Goal: Navigation & Orientation: Find specific page/section

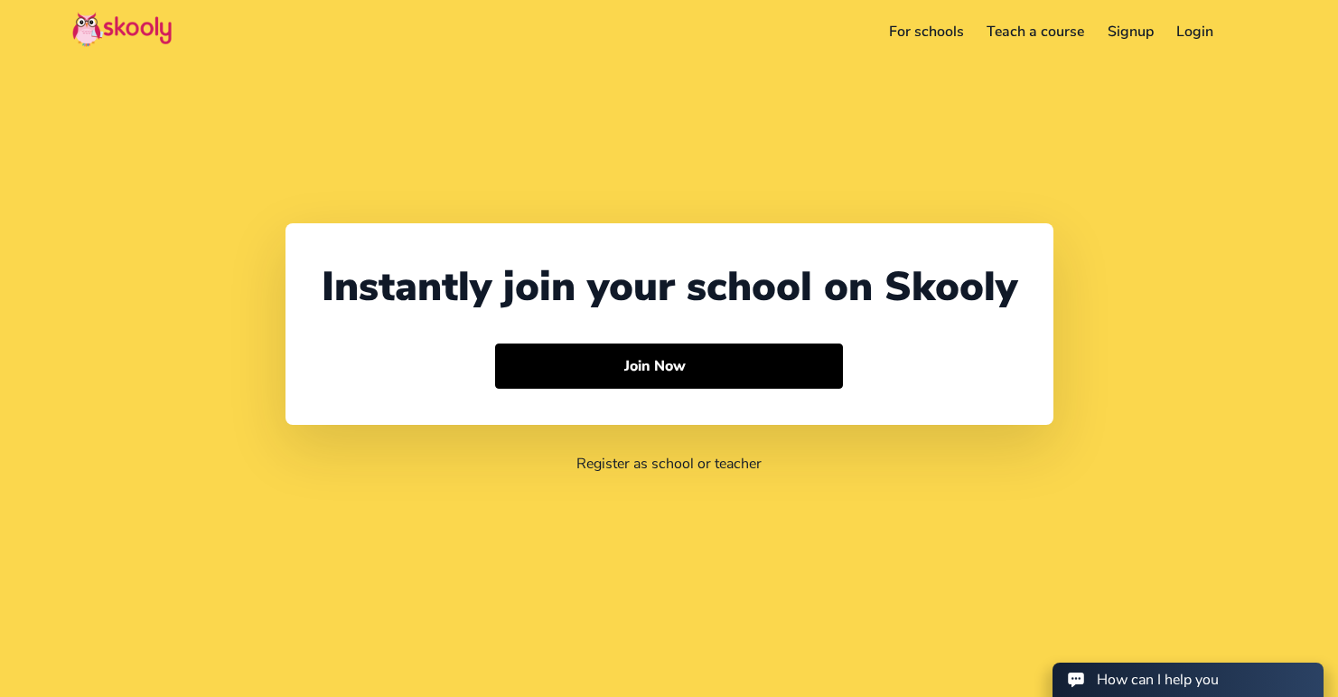
select select "65"
select select "[GEOGRAPHIC_DATA]"
select select "[GEOGRAPHIC_DATA]/[GEOGRAPHIC_DATA]"
click at [928, 30] on link "For schools" at bounding box center [926, 31] width 98 height 29
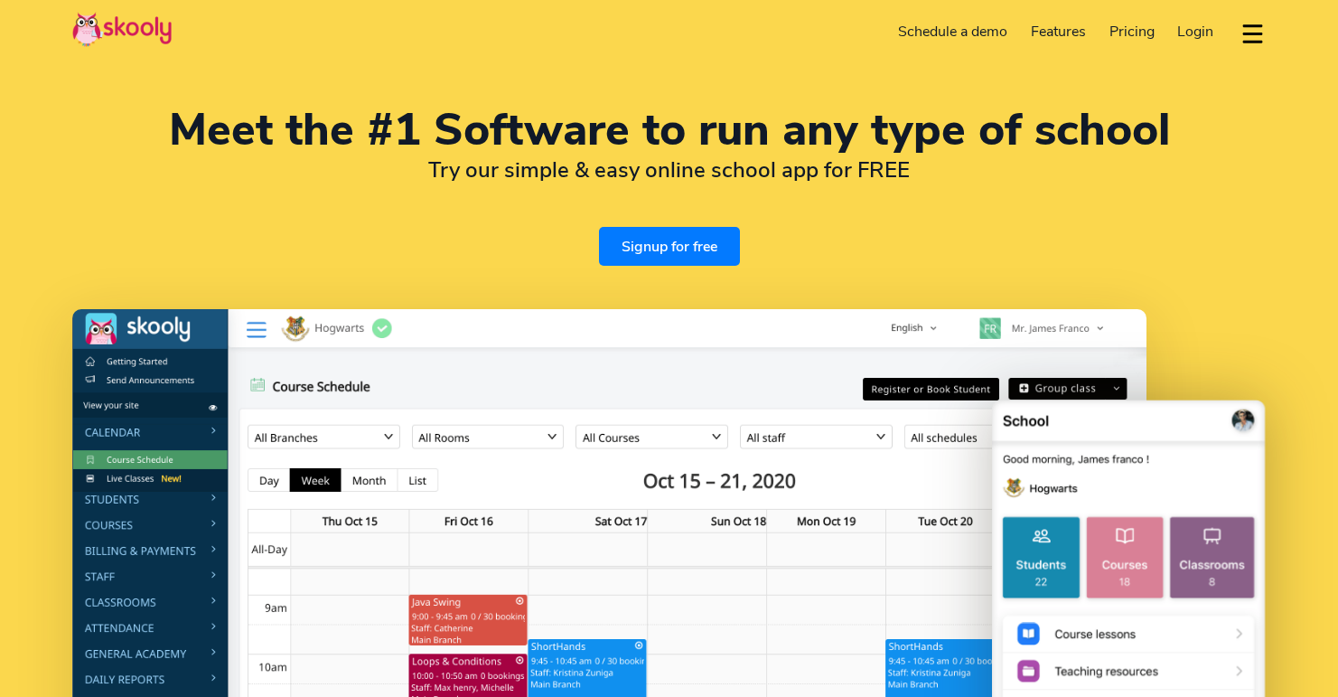
select select "en"
select select "65"
select select "[GEOGRAPHIC_DATA]"
select select "Asia/Singapore"
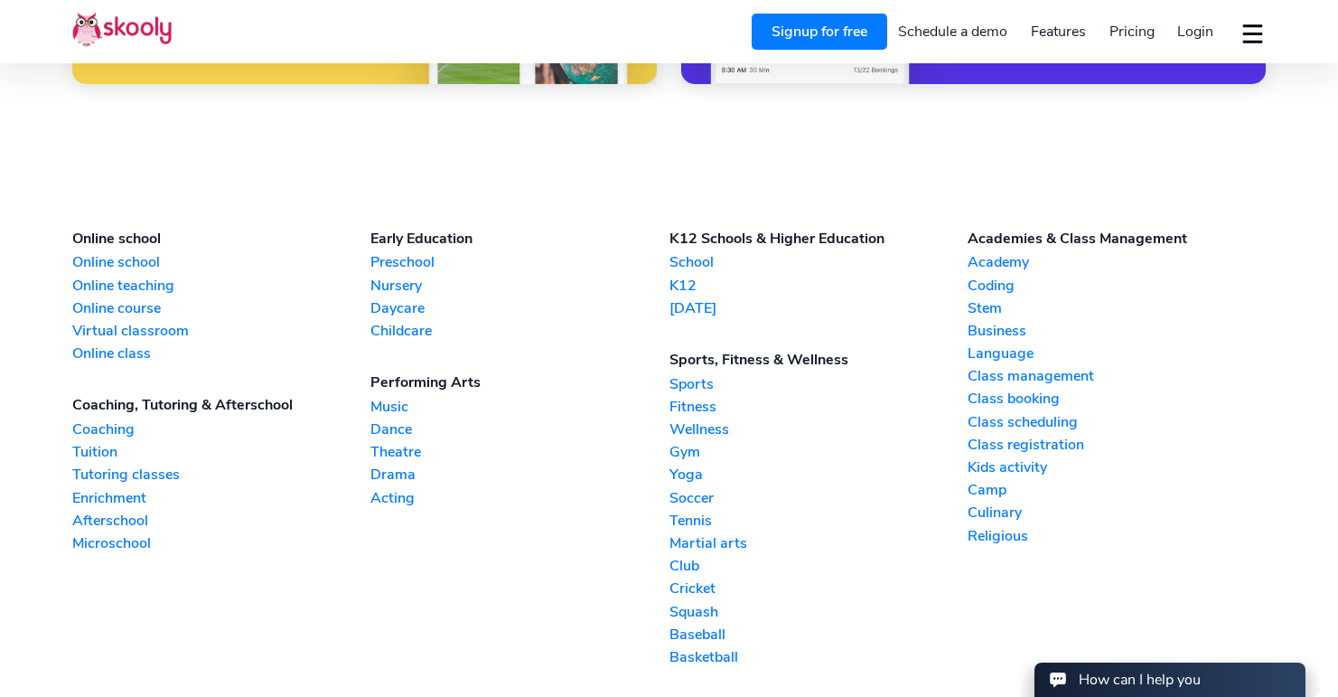
scroll to position [4088, 0]
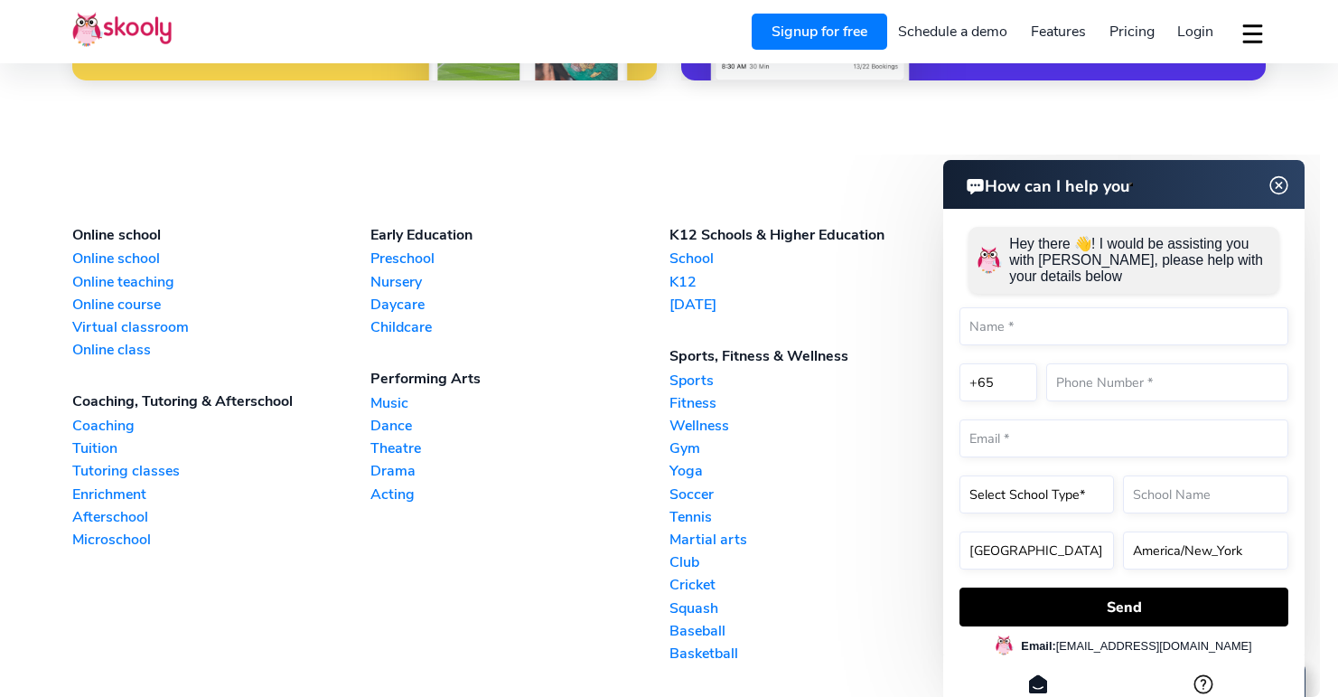
click at [1278, 185] on img at bounding box center [1279, 185] width 23 height 34
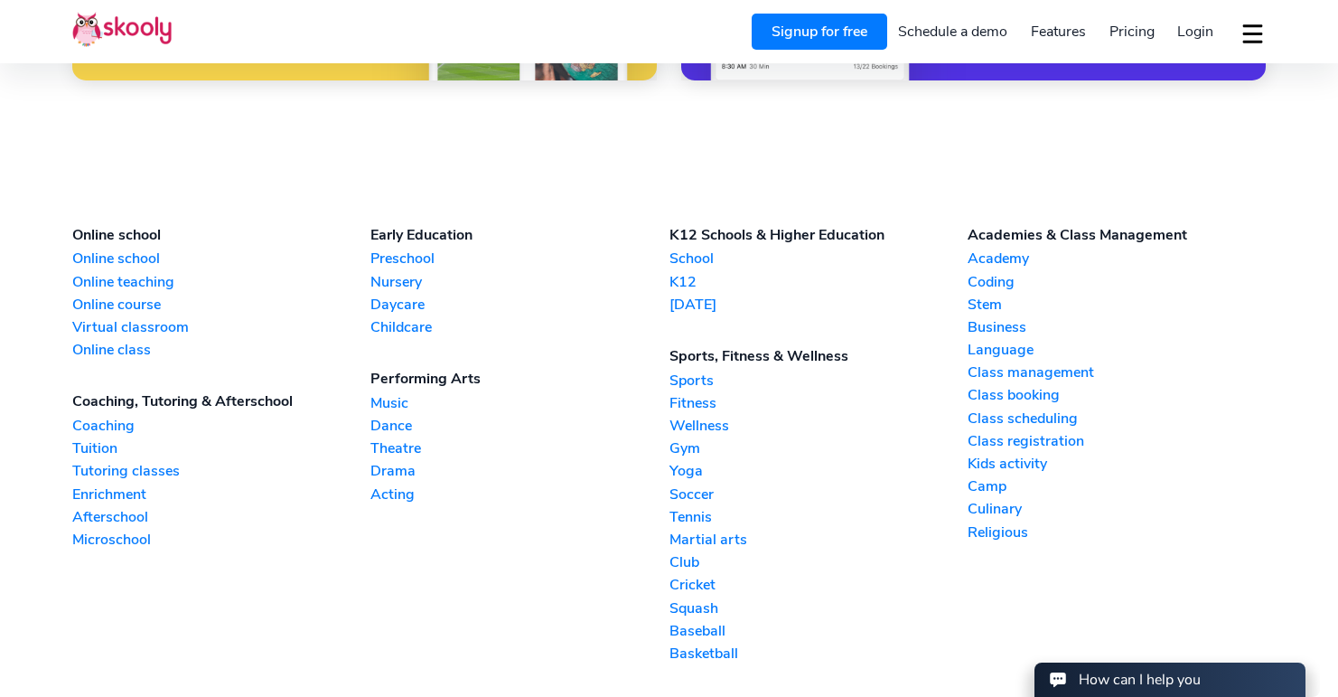
click at [1010, 252] on link "Academy" at bounding box center [1117, 258] width 298 height 20
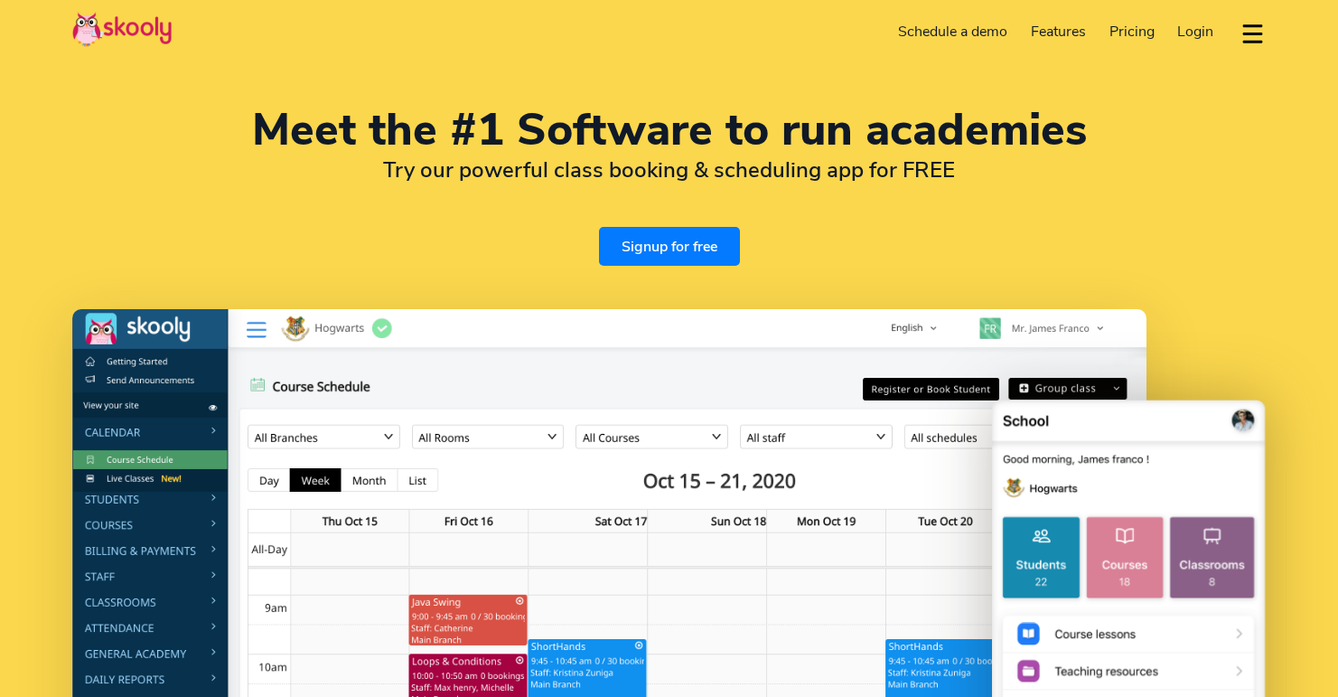
select select "en"
select select "65"
select select "[GEOGRAPHIC_DATA]"
select select "[GEOGRAPHIC_DATA]/[GEOGRAPHIC_DATA]"
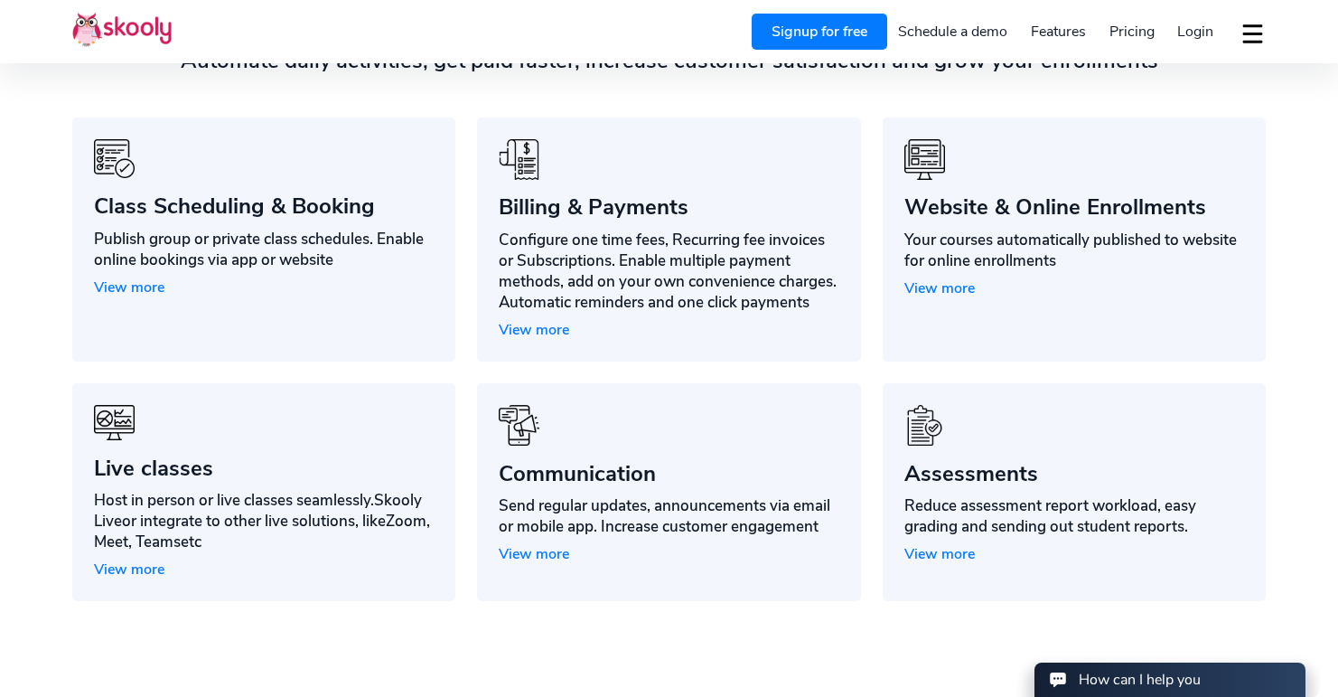
scroll to position [1527, 0]
